Goal: Find specific page/section: Find specific page/section

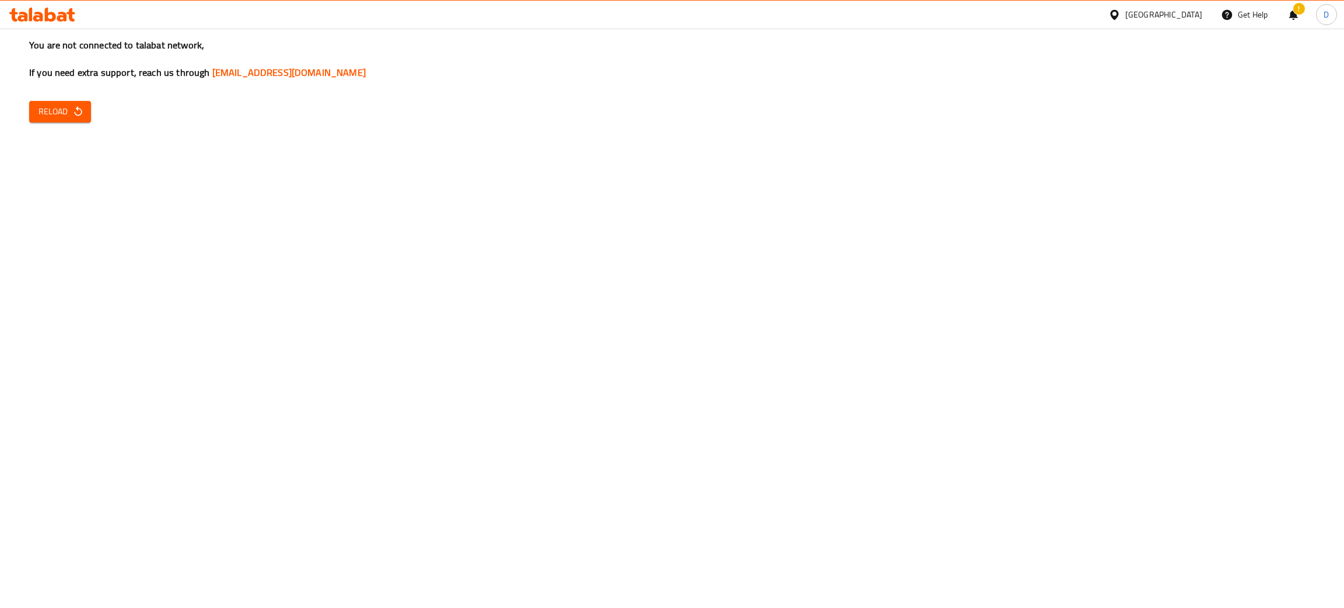
click at [1209, 258] on div "You are not connected to talabat network, If you need extra support, reach us t…" at bounding box center [672, 304] width 1344 height 608
click at [1135, 30] on div "You are not connected to talabat network, If you need extra support, reach us t…" at bounding box center [672, 304] width 1344 height 608
click at [60, 111] on span "Reload" at bounding box center [59, 111] width 43 height 15
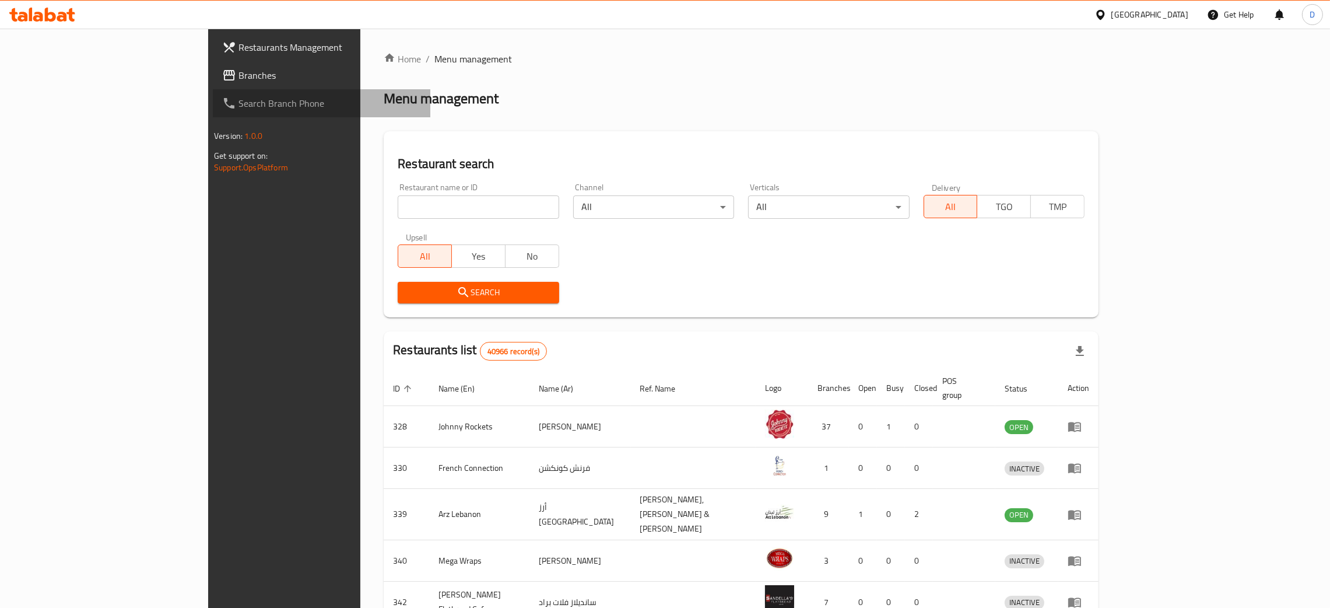
click at [239, 100] on span "Search Branch Phone" at bounding box center [330, 103] width 183 height 14
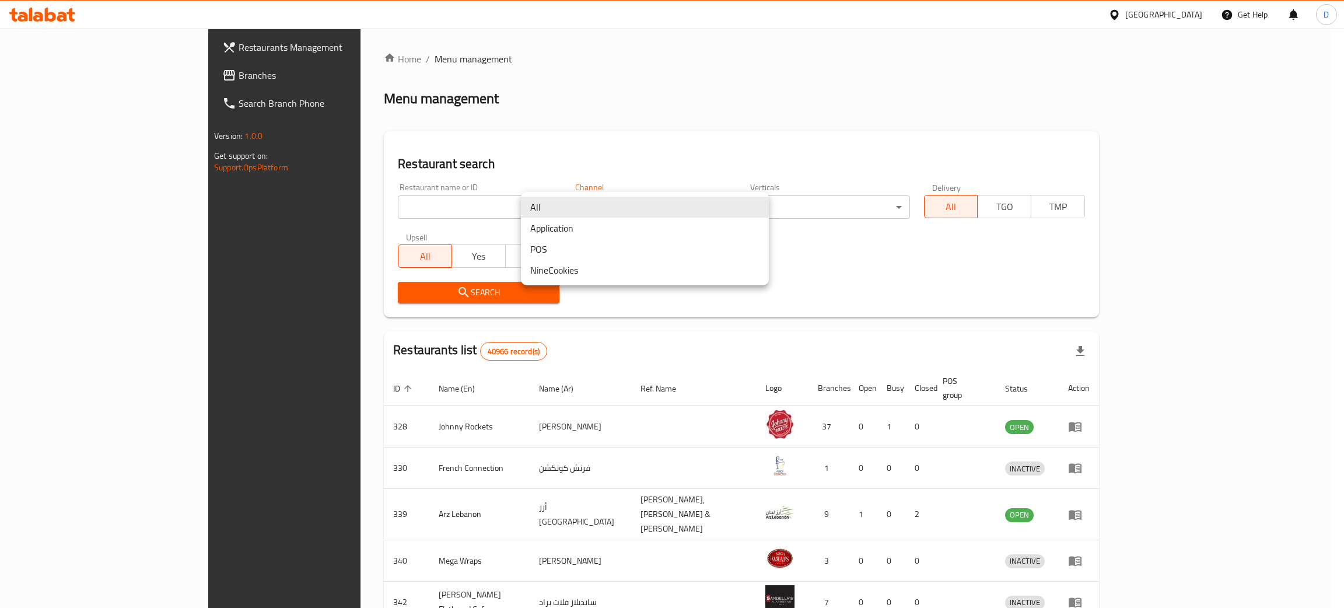
click at [560, 205] on body "​ [GEOGRAPHIC_DATA] Get Help D Restaurants Management Branches Search Branch Ph…" at bounding box center [672, 318] width 1344 height 579
click at [560, 205] on li "All" at bounding box center [645, 207] width 248 height 21
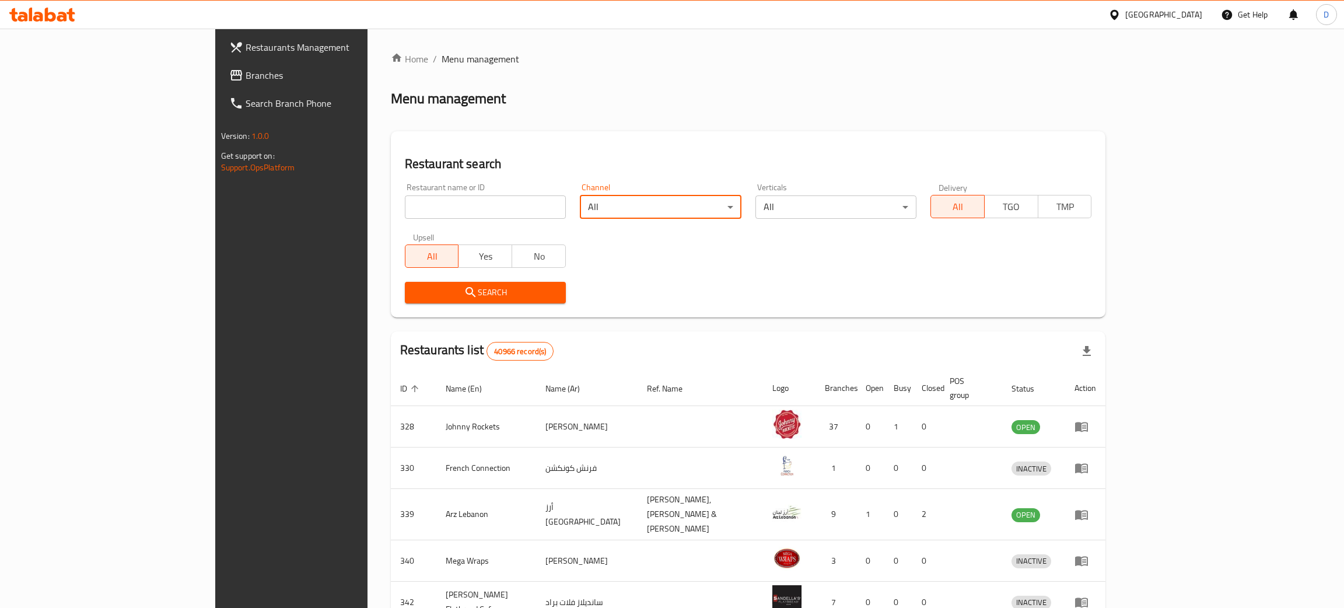
click at [842, 199] on body "​ [GEOGRAPHIC_DATA] Get Help D Restaurants Management Branches Search Branch Ph…" at bounding box center [672, 318] width 1344 height 579
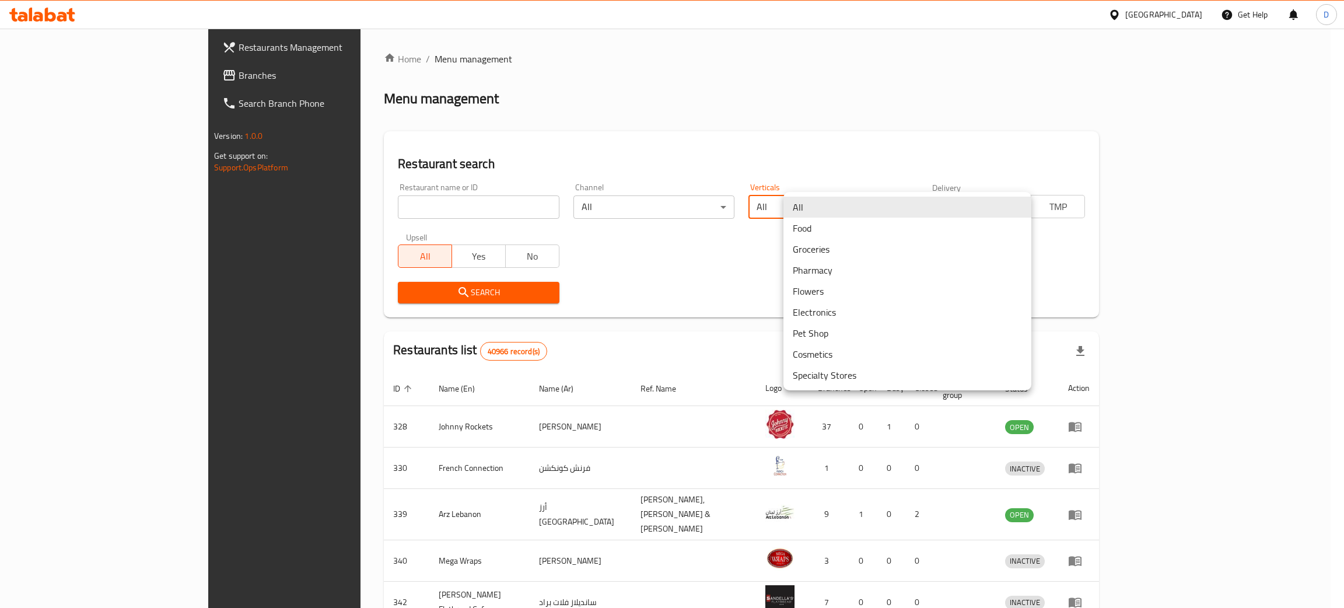
click at [842, 199] on li "All" at bounding box center [907, 207] width 248 height 21
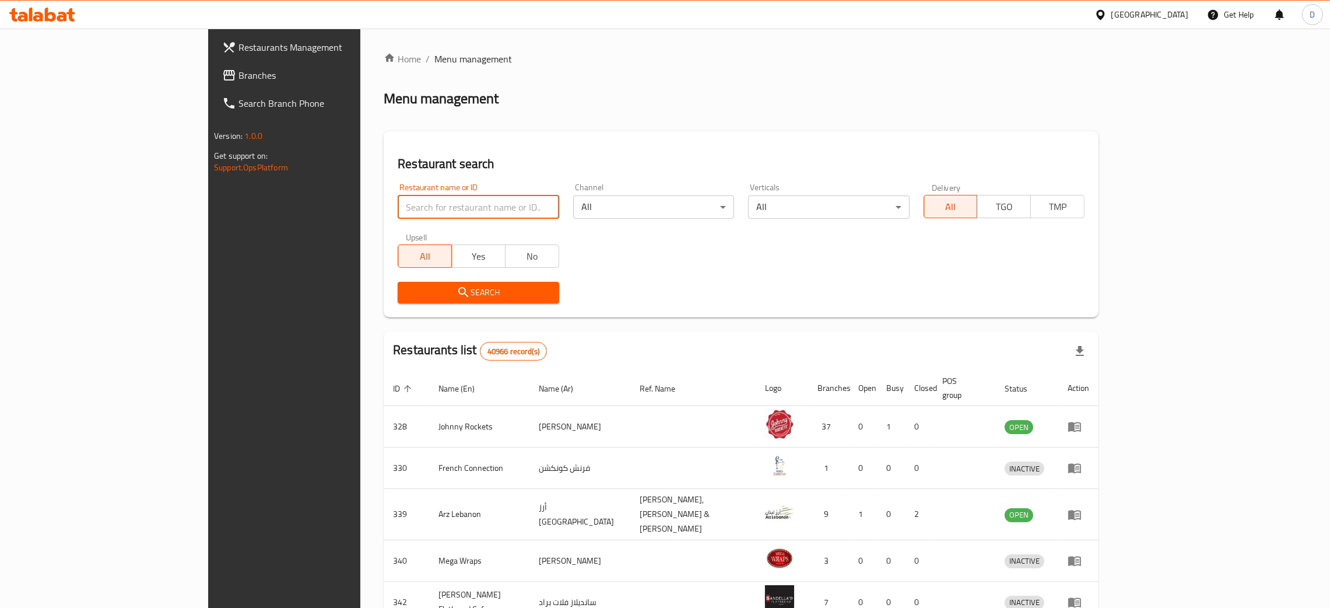
click at [455, 218] on input "search" at bounding box center [478, 206] width 161 height 23
type input "talabat mart"
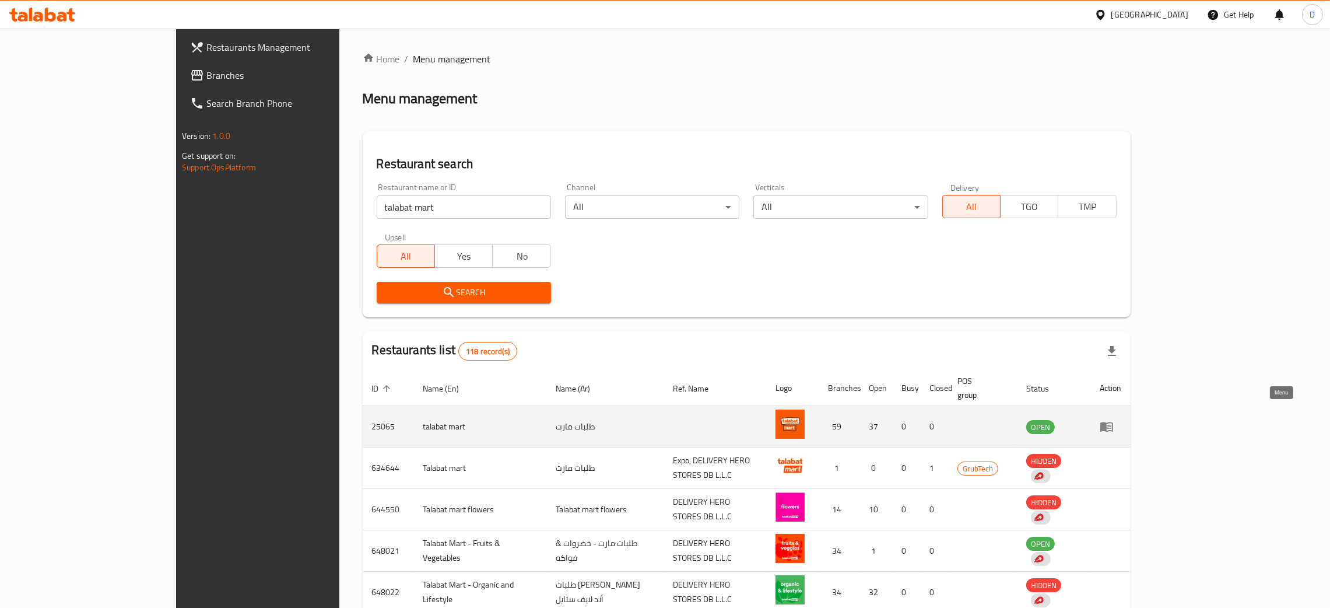
click at [1114, 419] on icon "enhanced table" at bounding box center [1107, 426] width 14 height 14
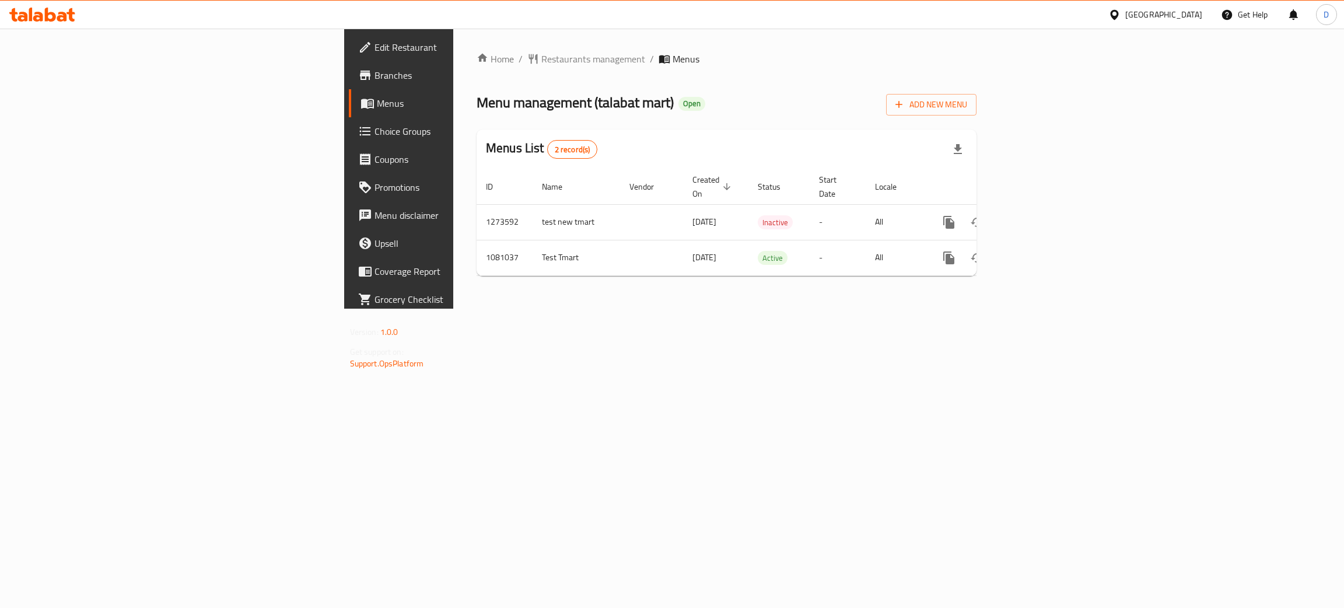
click at [374, 43] on span "Edit Restaurant" at bounding box center [466, 47] width 185 height 14
